Goal: Task Accomplishment & Management: Complete application form

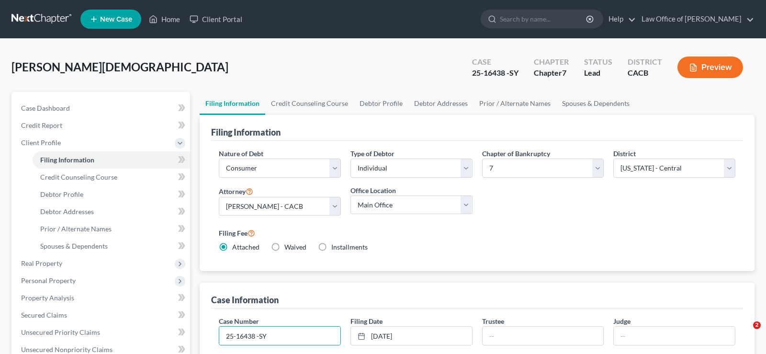
select select "1"
select select "0"
select select "7"
select select "0"
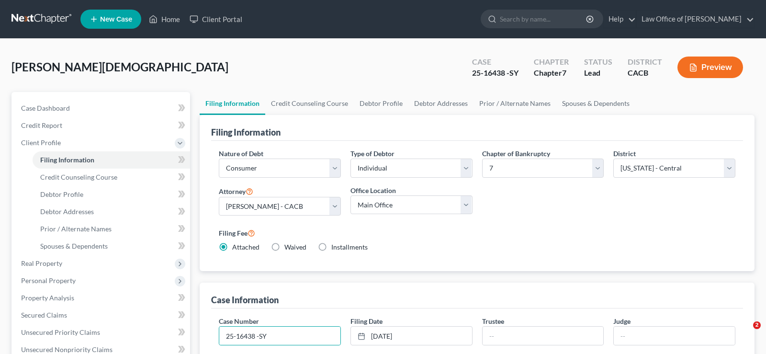
select select "4"
select select "0"
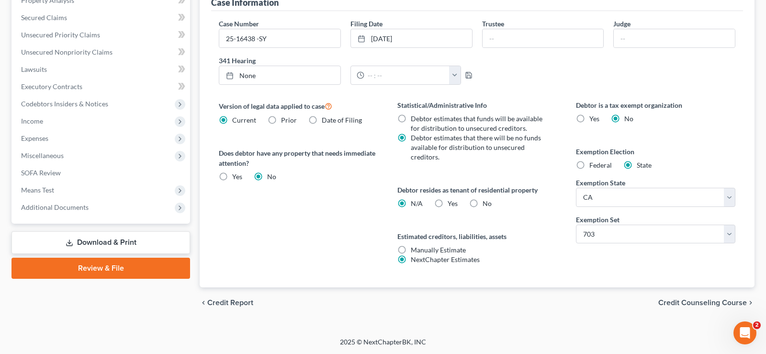
click at [99, 243] on link "Download & Print" at bounding box center [100, 242] width 179 height 23
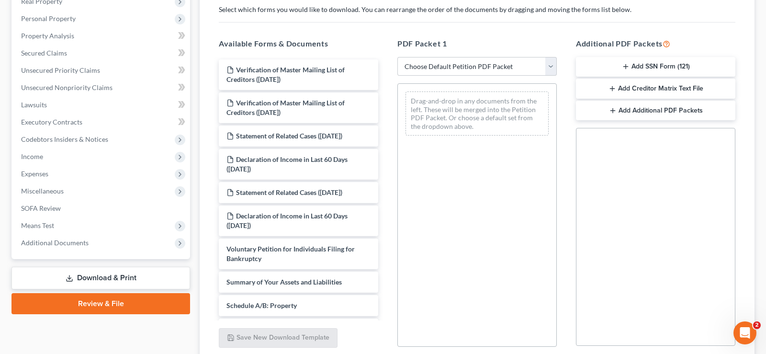
scroll to position [154, 0]
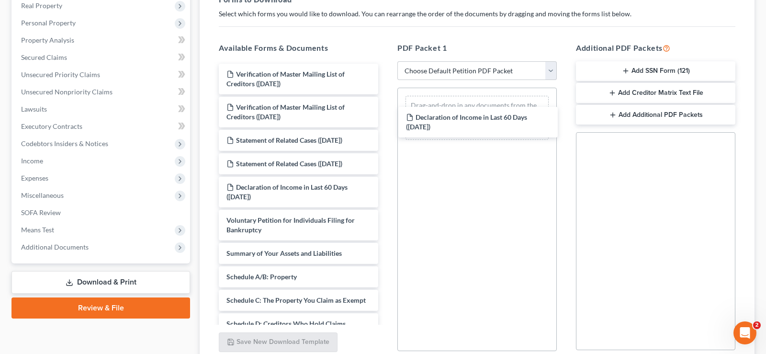
drag, startPoint x: 293, startPoint y: 163, endPoint x: 475, endPoint y: 119, distance: 187.3
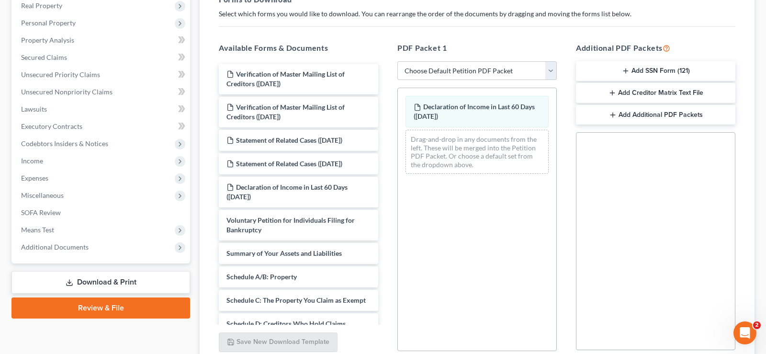
scroll to position [0, 0]
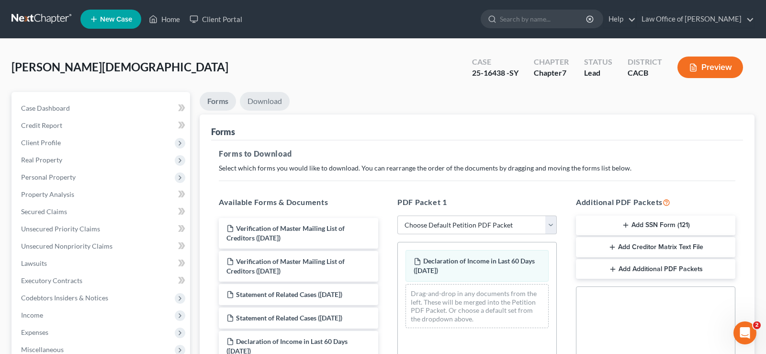
click at [267, 99] on link "Download" at bounding box center [265, 101] width 50 height 19
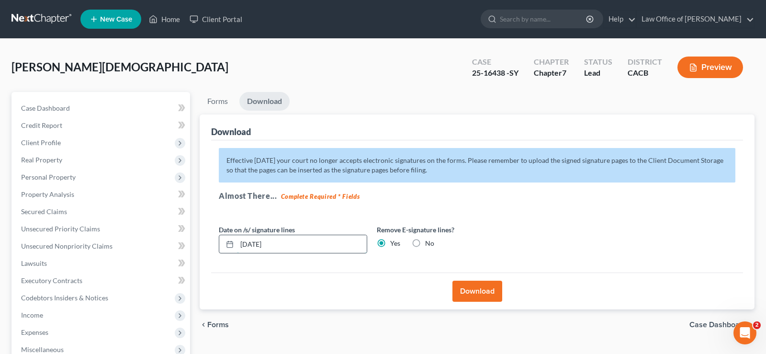
click at [287, 245] on input "[DATE]" at bounding box center [302, 244] width 130 height 18
click at [477, 291] on button "Download" at bounding box center [478, 291] width 50 height 21
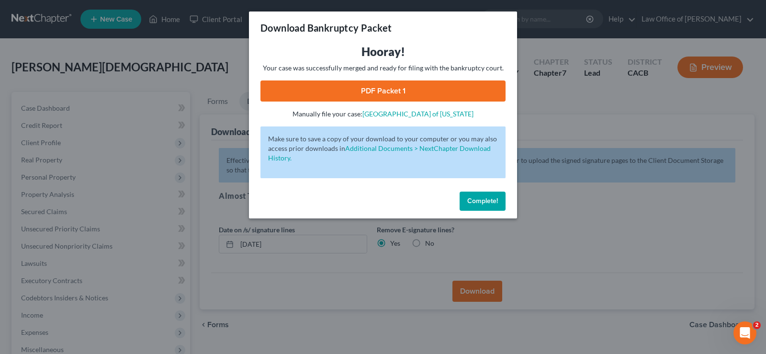
click at [391, 88] on link "PDF Packet 1" at bounding box center [383, 90] width 245 height 21
click at [494, 200] on span "Complete!" at bounding box center [483, 201] width 31 height 8
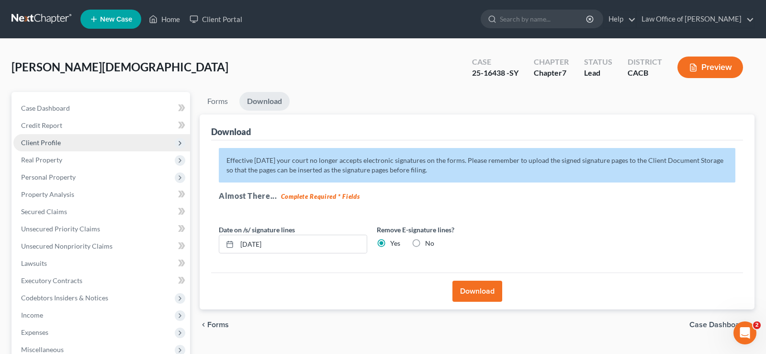
click at [52, 142] on span "Client Profile" at bounding box center [41, 142] width 40 height 8
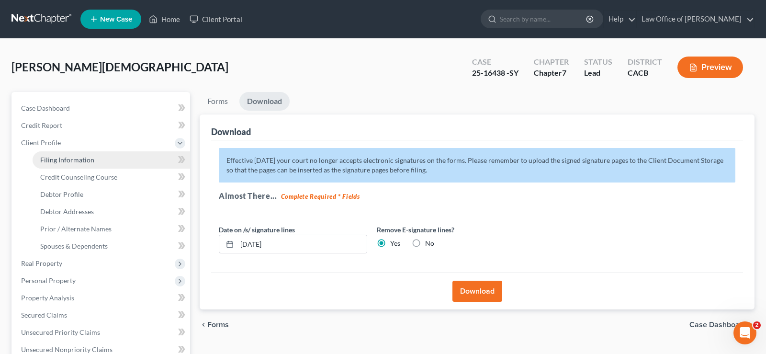
click at [64, 159] on span "Filing Information" at bounding box center [67, 160] width 54 height 8
select select "1"
select select "0"
select select "7"
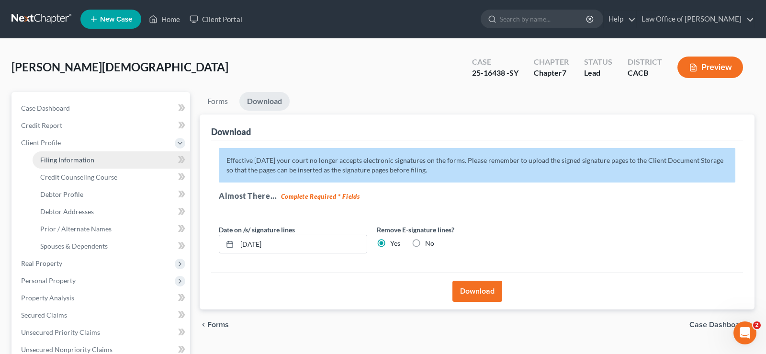
select select "0"
select select "4"
select select "0"
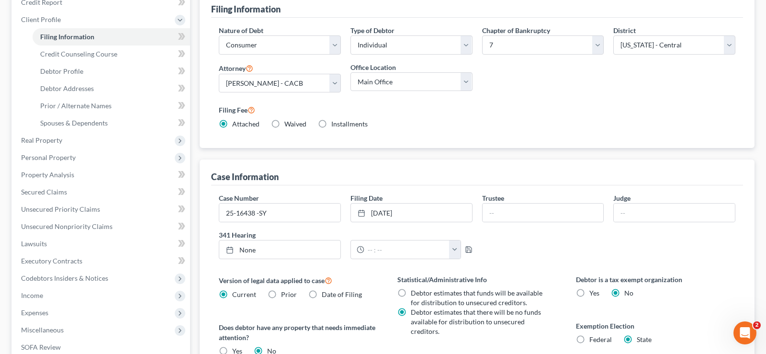
scroll to position [147, 0]
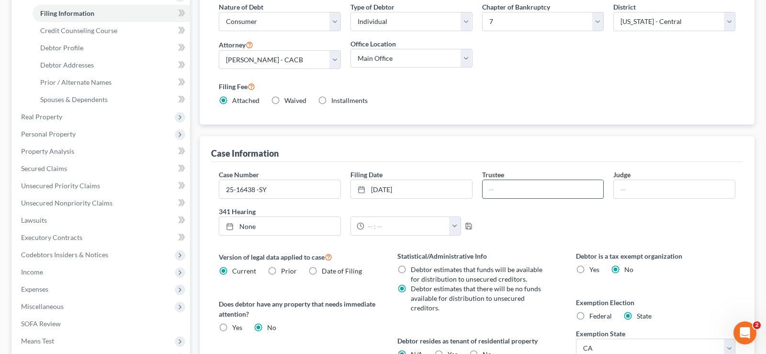
click at [489, 189] on input "text" at bounding box center [543, 189] width 121 height 18
click at [276, 189] on input "25-16438 -SY" at bounding box center [279, 189] width 121 height 18
type input "2"
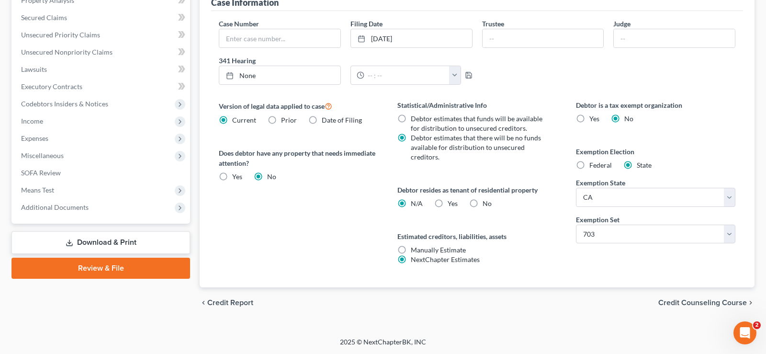
click at [116, 237] on link "Download & Print" at bounding box center [100, 242] width 179 height 23
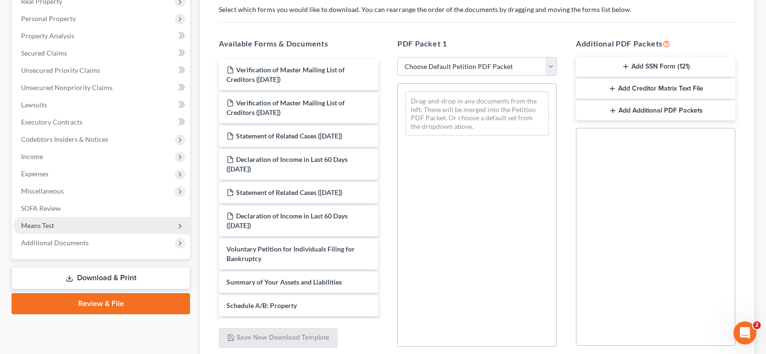
scroll to position [154, 0]
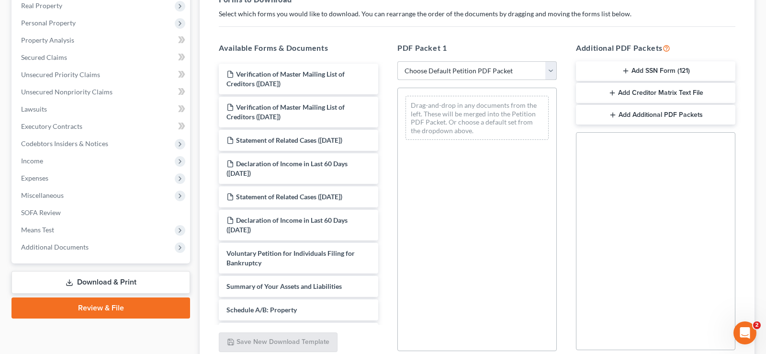
click at [398, 61] on select "Choose Default Petition PDF Packet Complete Bankruptcy Petition (all forms and …" at bounding box center [478, 70] width 160 height 19
select select "3"
click option "Signature Pages Only" at bounding box center [0, 0] width 0 height 0
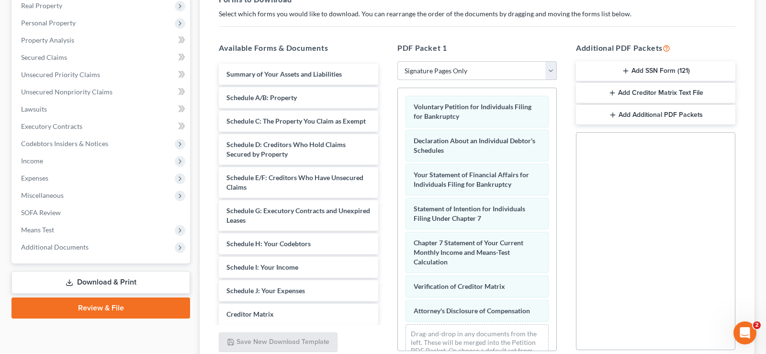
scroll to position [0, 0]
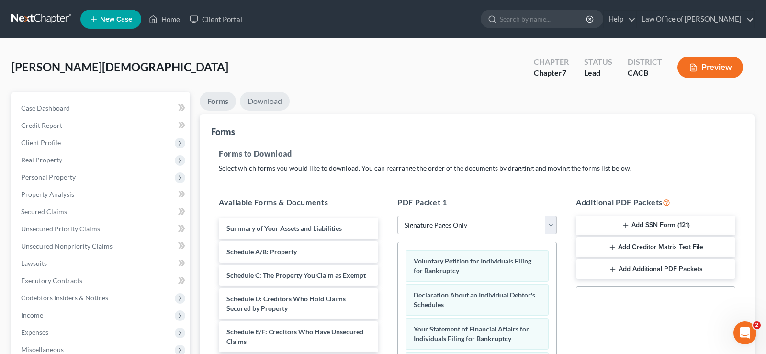
click at [264, 99] on link "Download" at bounding box center [265, 101] width 50 height 19
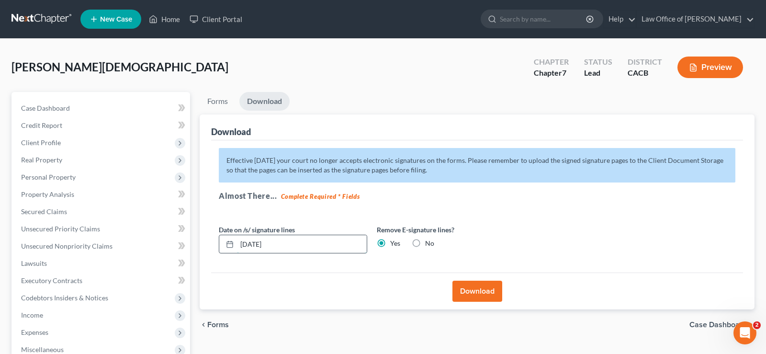
click at [283, 242] on input "[DATE]" at bounding box center [302, 244] width 130 height 18
type input "0"
click at [490, 290] on button "Download" at bounding box center [478, 291] width 50 height 21
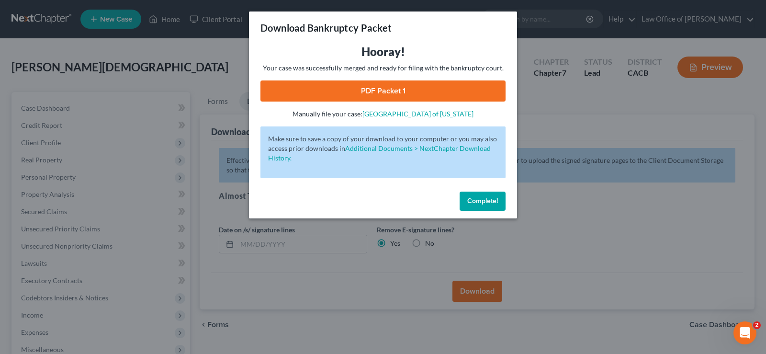
click at [400, 95] on link "PDF Packet 1" at bounding box center [383, 90] width 245 height 21
click at [480, 203] on span "Complete!" at bounding box center [483, 201] width 31 height 8
